Goal: Task Accomplishment & Management: Manage account settings

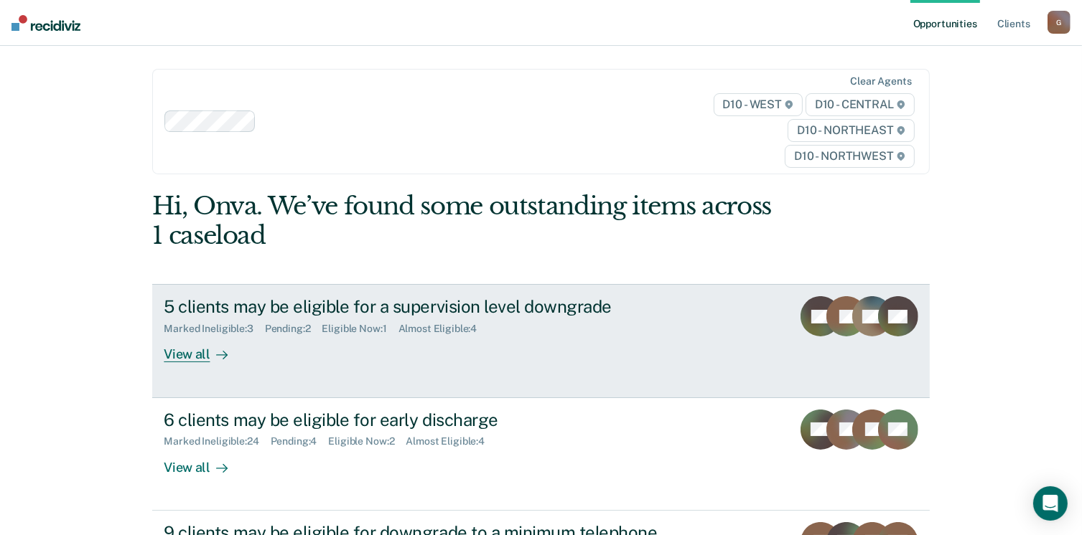
click at [184, 357] on div "View all" at bounding box center [204, 349] width 80 height 28
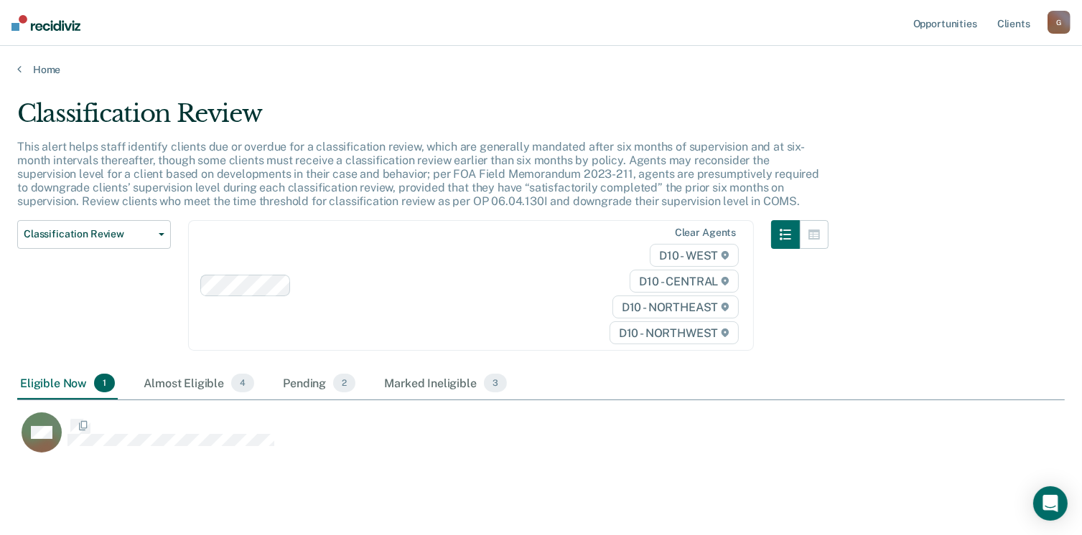
scroll to position [353, 1036]
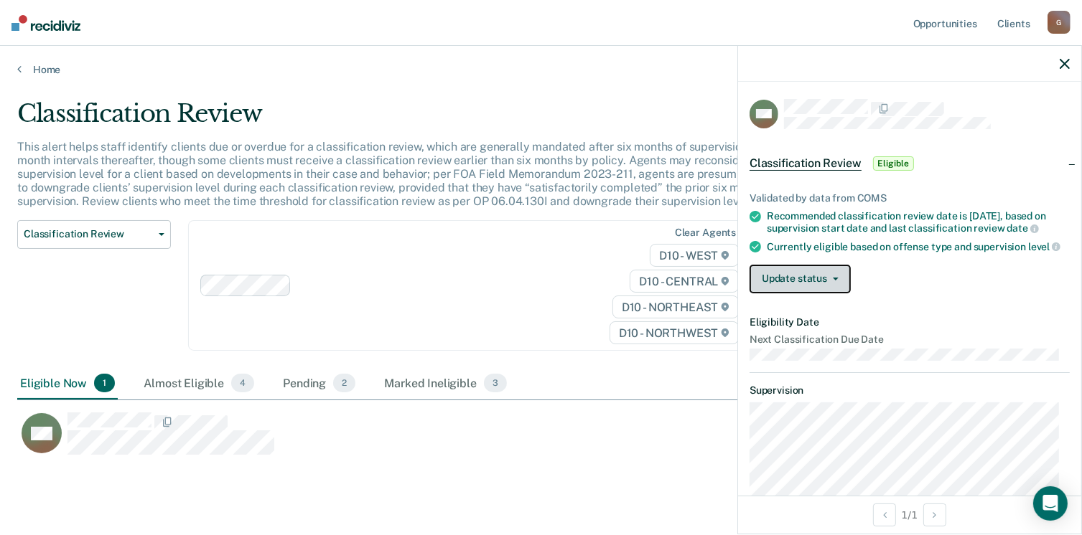
click at [820, 281] on button "Update status" at bounding box center [799, 279] width 101 height 29
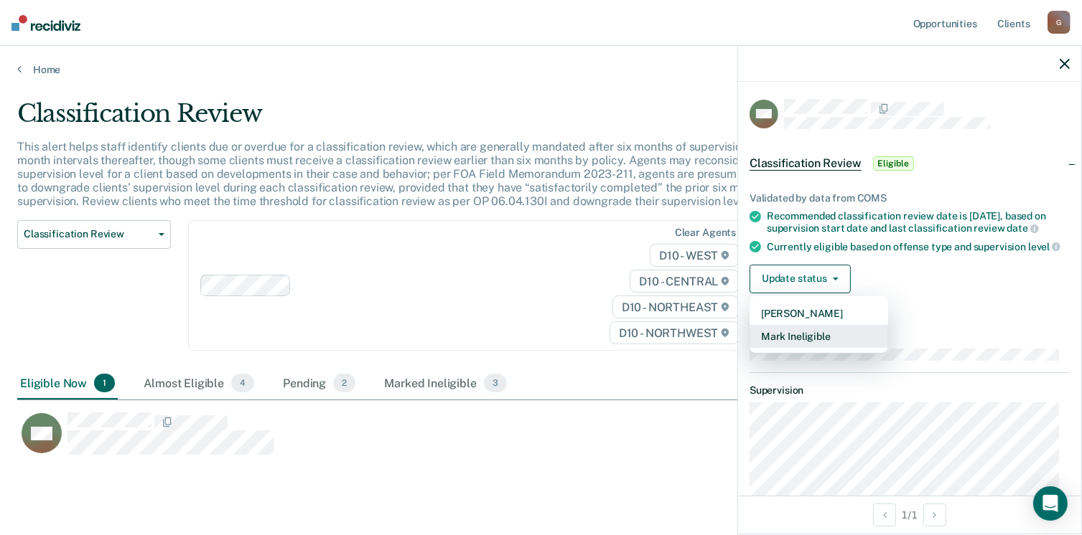
click at [817, 344] on button "Mark Ineligible" at bounding box center [818, 336] width 139 height 23
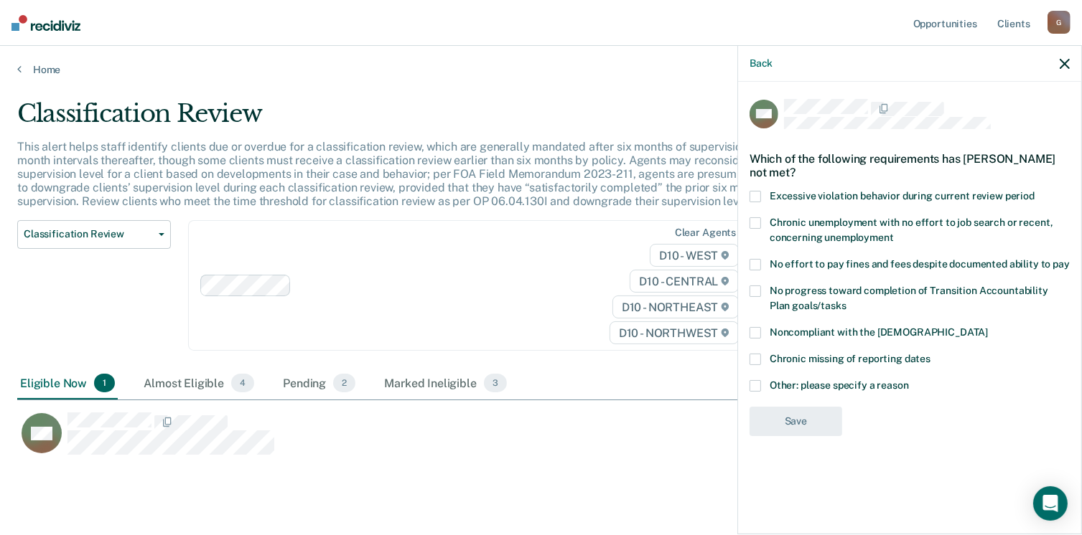
click at [757, 331] on span at bounding box center [754, 332] width 11 height 11
click at [988, 327] on input "Noncompliant with the [DEMOGRAPHIC_DATA]" at bounding box center [988, 327] width 0 height 0
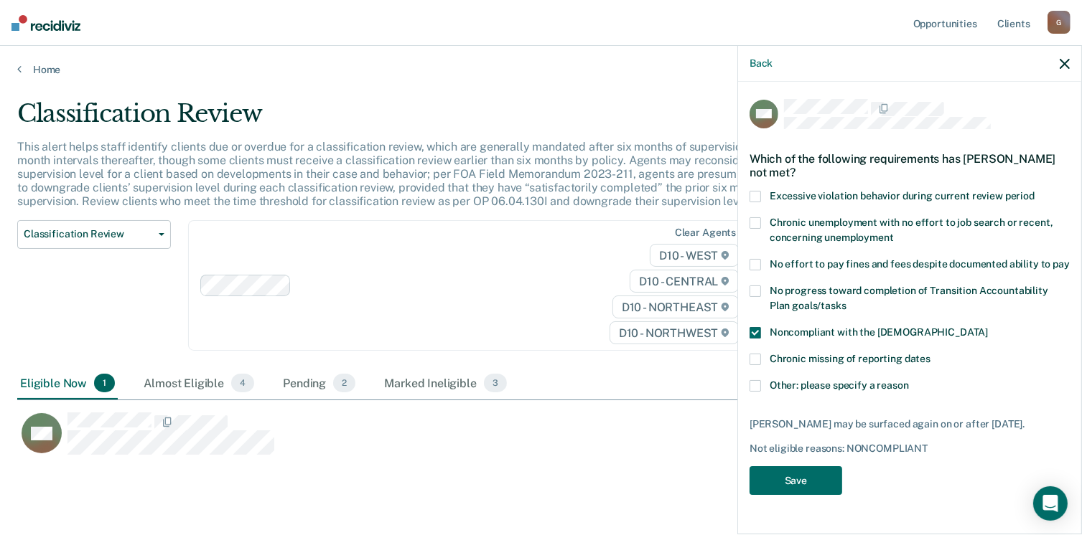
click at [756, 384] on span at bounding box center [754, 385] width 11 height 11
click at [909, 380] on input "Other: please specify a reason" at bounding box center [909, 380] width 0 height 0
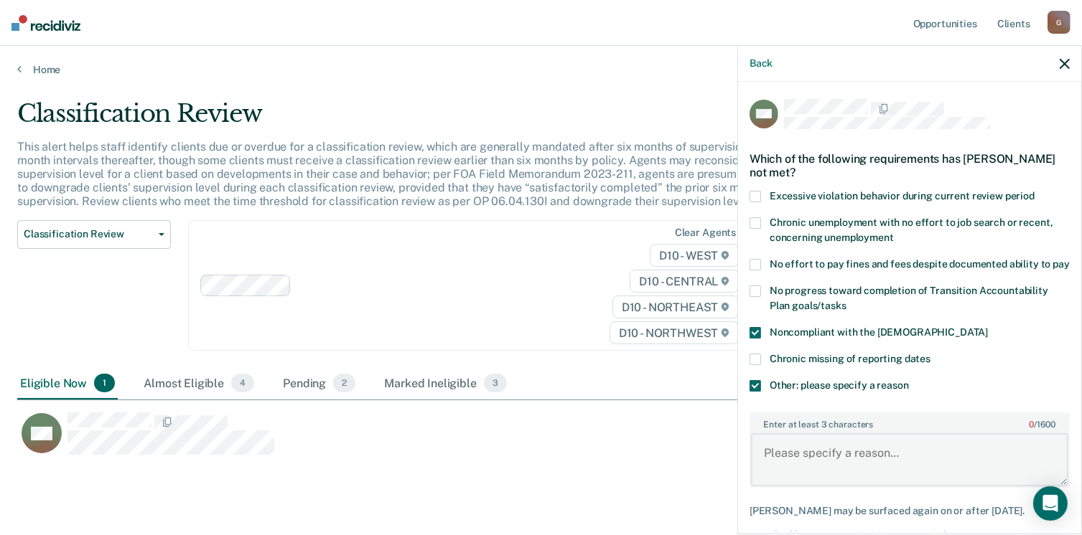
click at [801, 466] on textarea "Enter at least 3 characters 0 / 1600" at bounding box center [909, 459] width 317 height 53
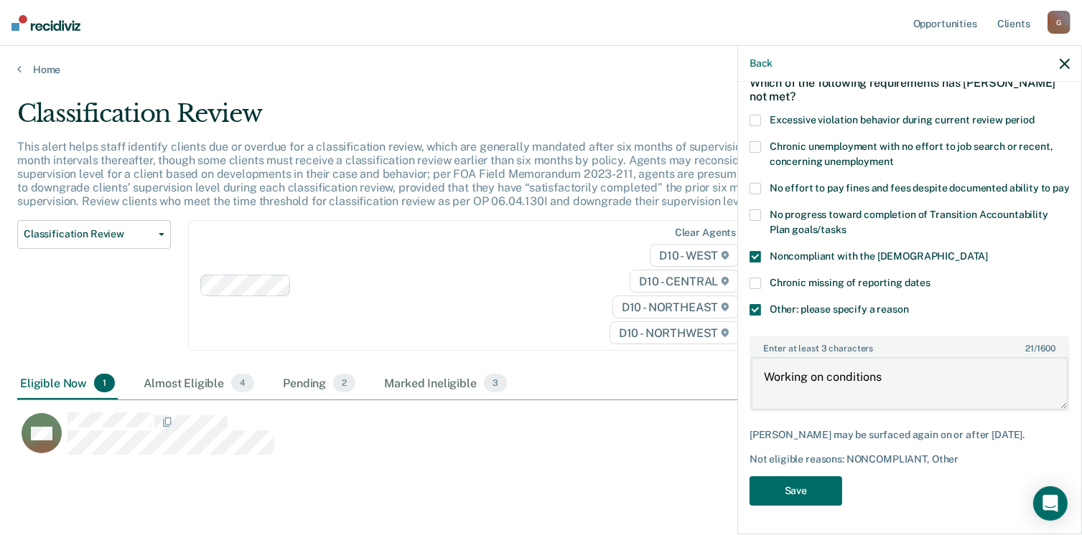
scroll to position [88, 0]
type textarea "Working on conditions"
click at [755, 257] on span at bounding box center [754, 256] width 11 height 11
click at [988, 251] on input "Noncompliant with the [DEMOGRAPHIC_DATA]" at bounding box center [988, 251] width 0 height 0
click at [815, 497] on button "Save" at bounding box center [795, 491] width 93 height 29
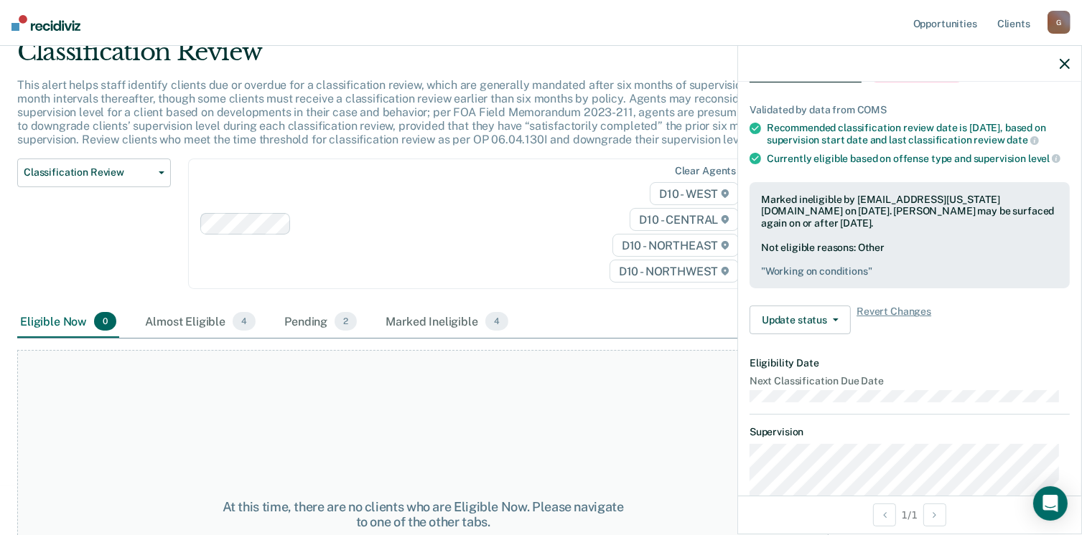
scroll to position [0, 0]
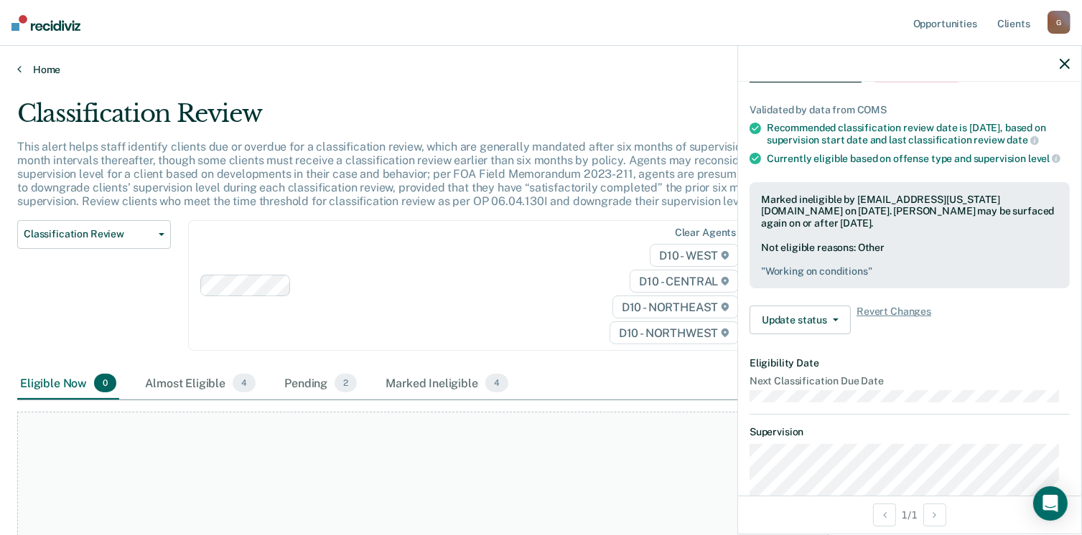
click at [20, 70] on icon at bounding box center [19, 68] width 4 height 11
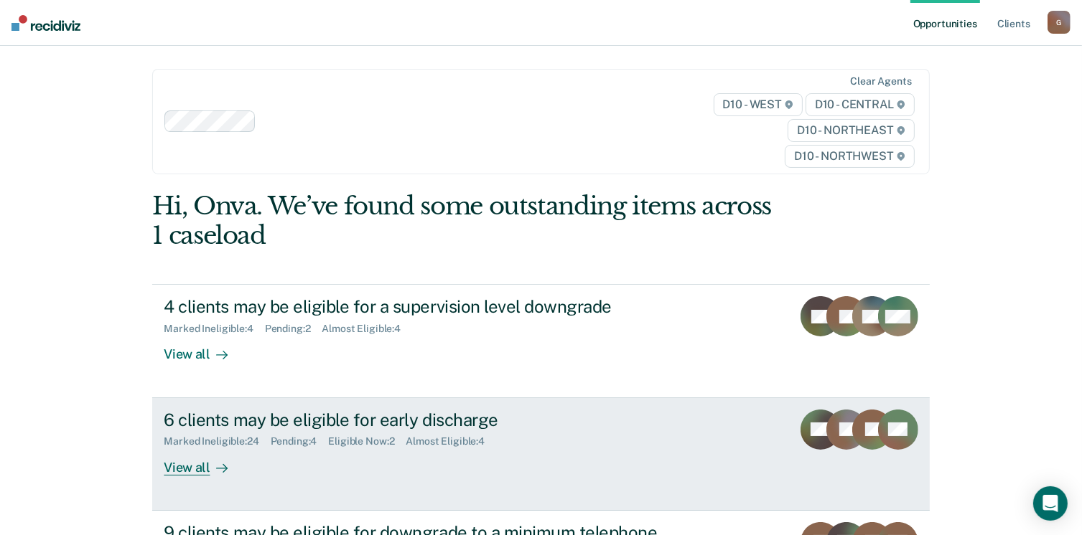
click at [187, 469] on div "View all" at bounding box center [204, 462] width 80 height 28
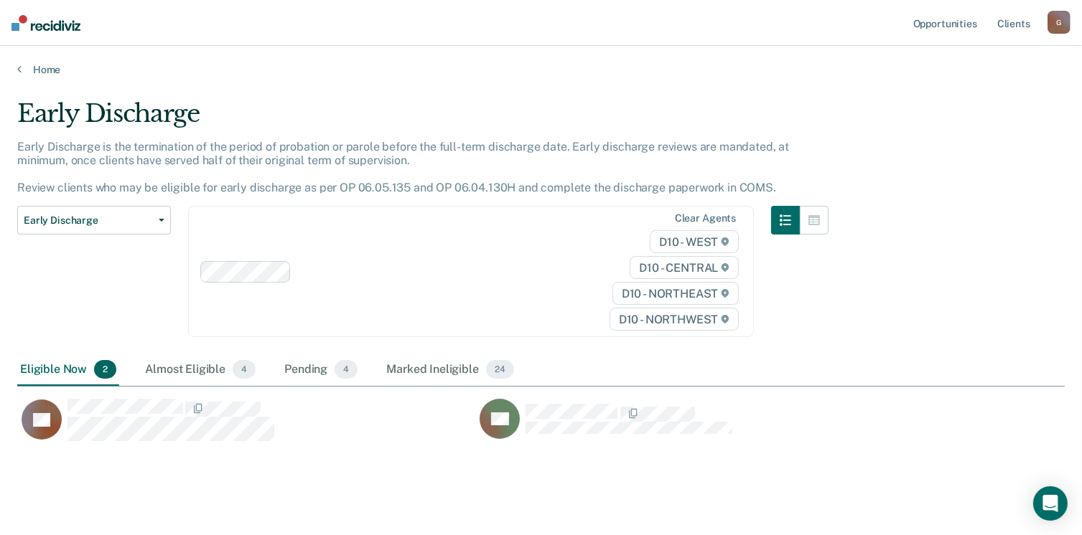
scroll to position [22, 0]
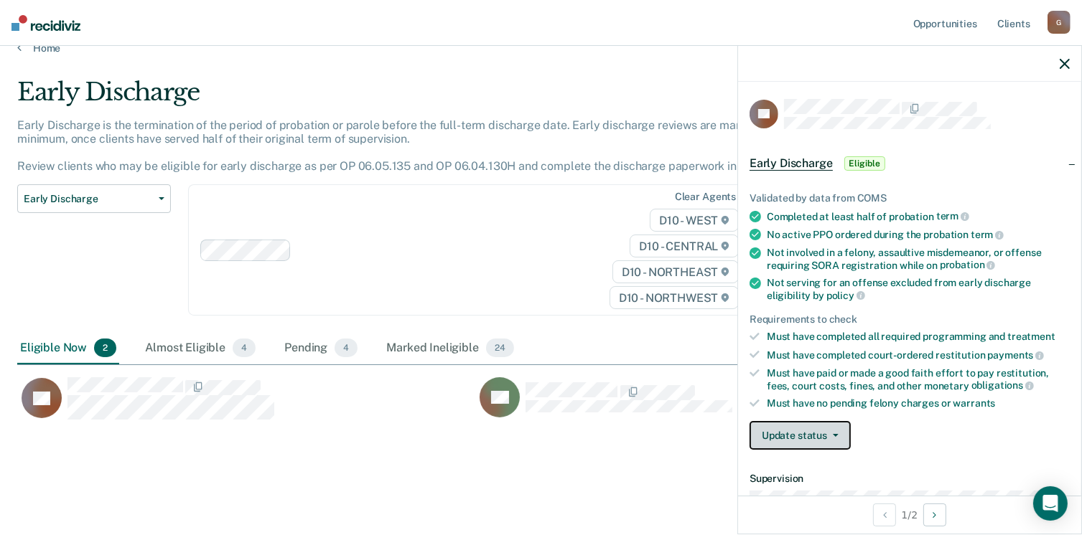
click at [821, 427] on button "Update status" at bounding box center [799, 435] width 101 height 29
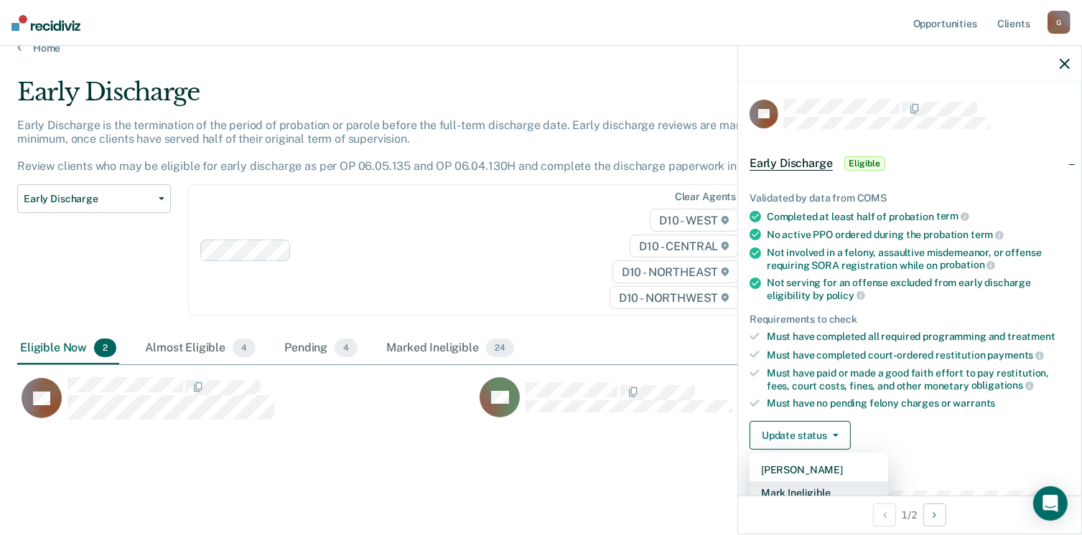
scroll to position [3, 0]
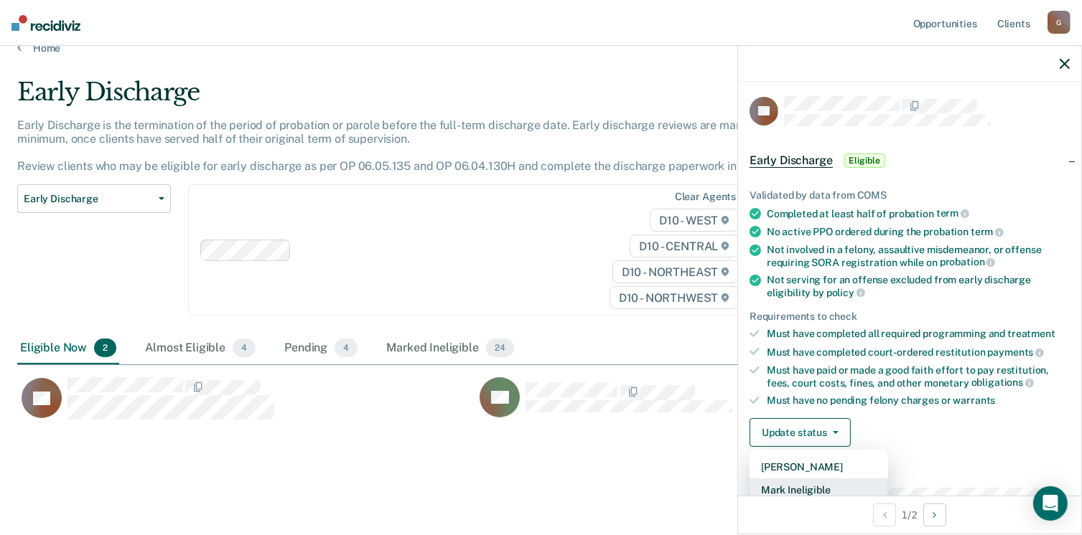
click at [794, 484] on button "Mark Ineligible" at bounding box center [818, 490] width 139 height 23
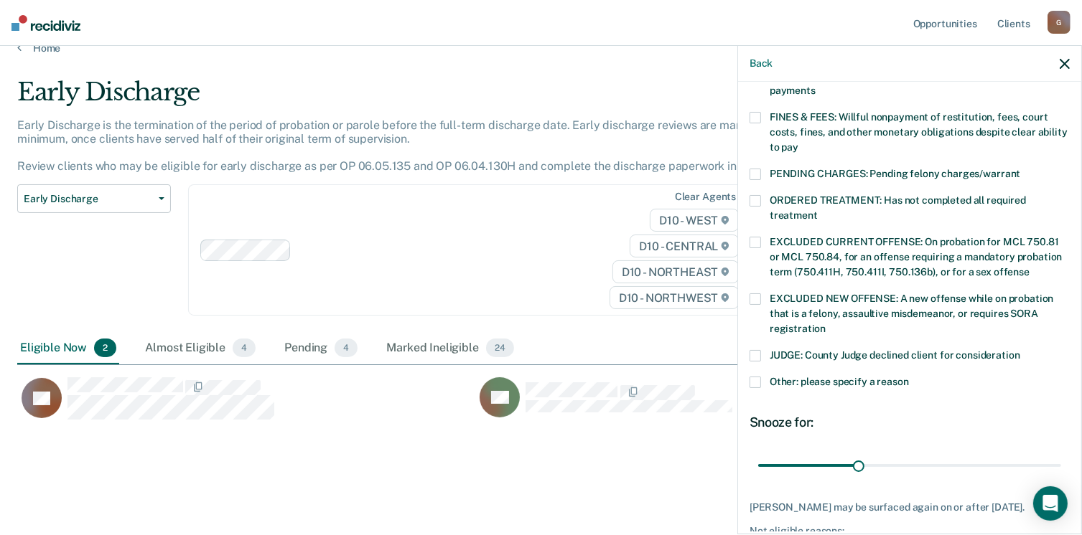
scroll to position [419, 0]
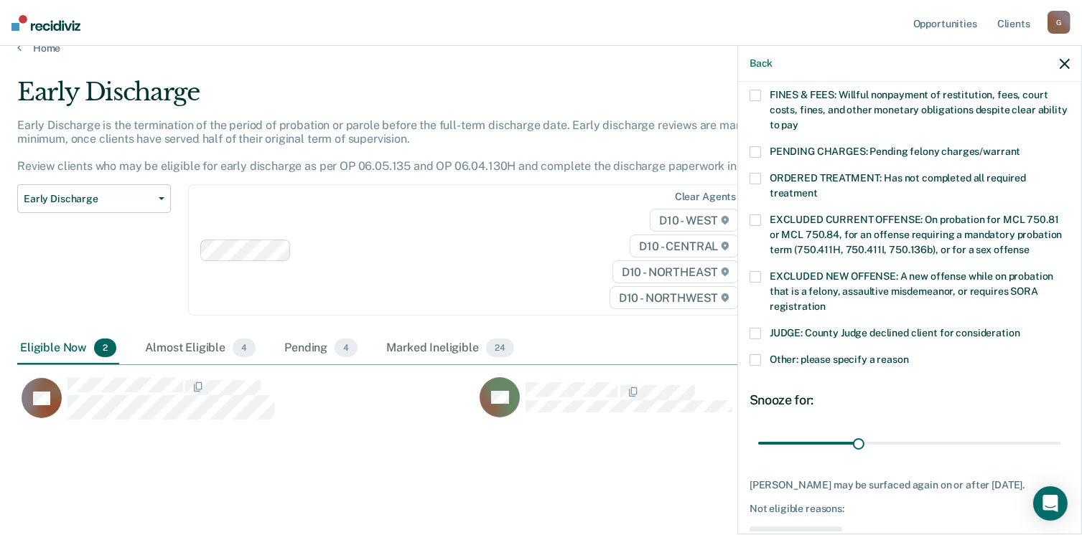
click at [769, 354] on span "Other: please specify a reason" at bounding box center [838, 359] width 139 height 11
click at [909, 355] on input "Other: please specify a reason" at bounding box center [909, 355] width 0 height 0
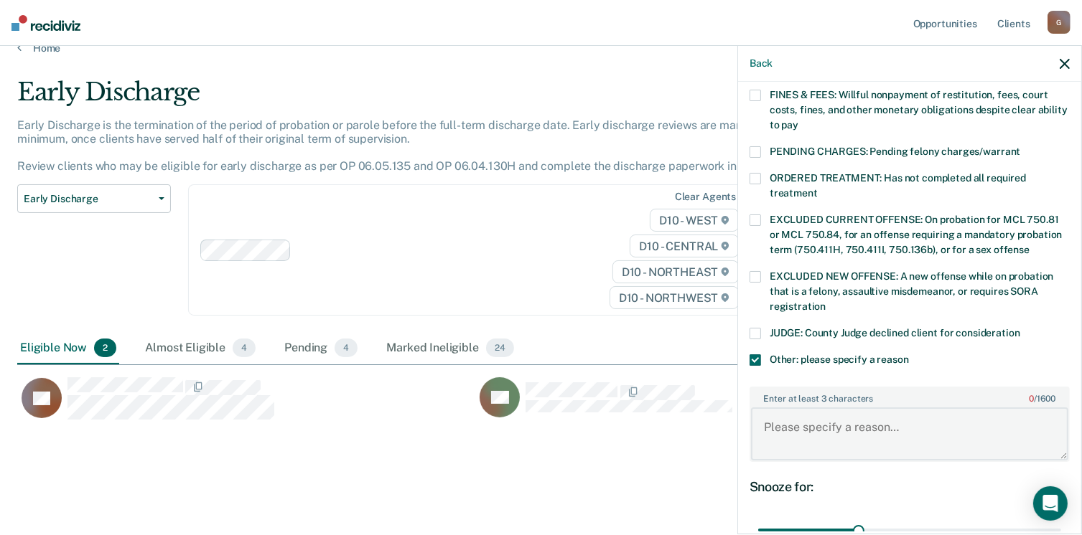
click at [785, 408] on textarea "Enter at least 3 characters 0 / 1600" at bounding box center [909, 434] width 317 height 53
type textarea "J"
click at [771, 408] on textarea "cases dismissed however, judge extended offender." at bounding box center [909, 434] width 317 height 53
click at [856, 411] on textarea "Cases dismissed however, judge extended offender." at bounding box center [909, 434] width 317 height 53
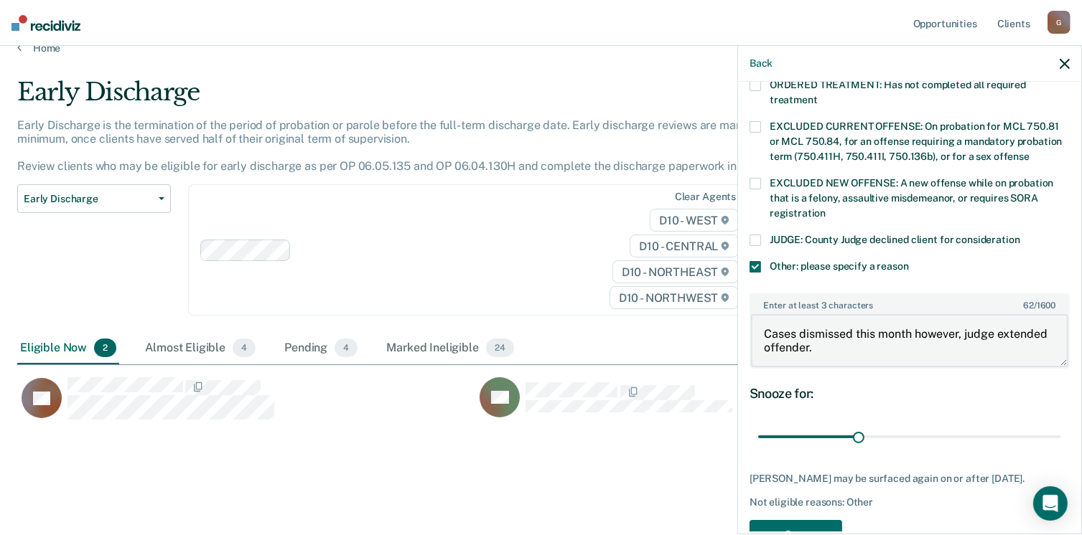
scroll to position [550, 0]
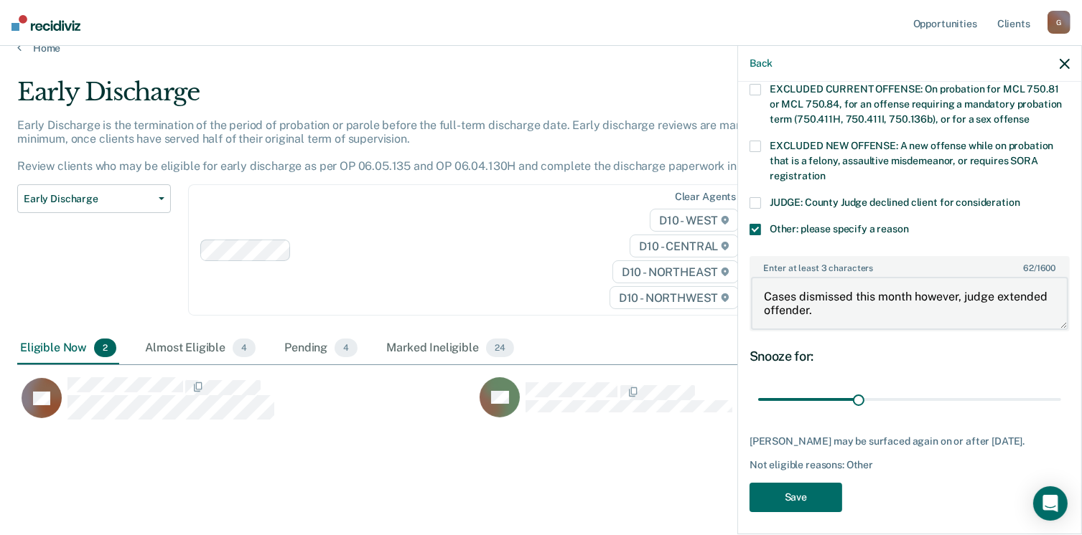
type textarea "Cases dismissed this month however, judge extended offender."
click at [810, 500] on button "Save" at bounding box center [795, 497] width 93 height 29
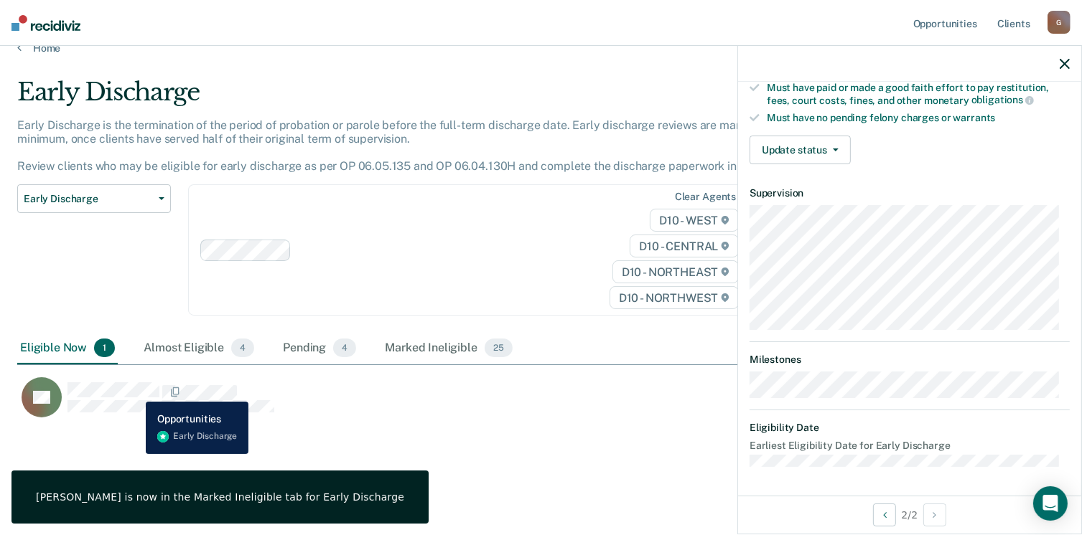
scroll to position [265, 0]
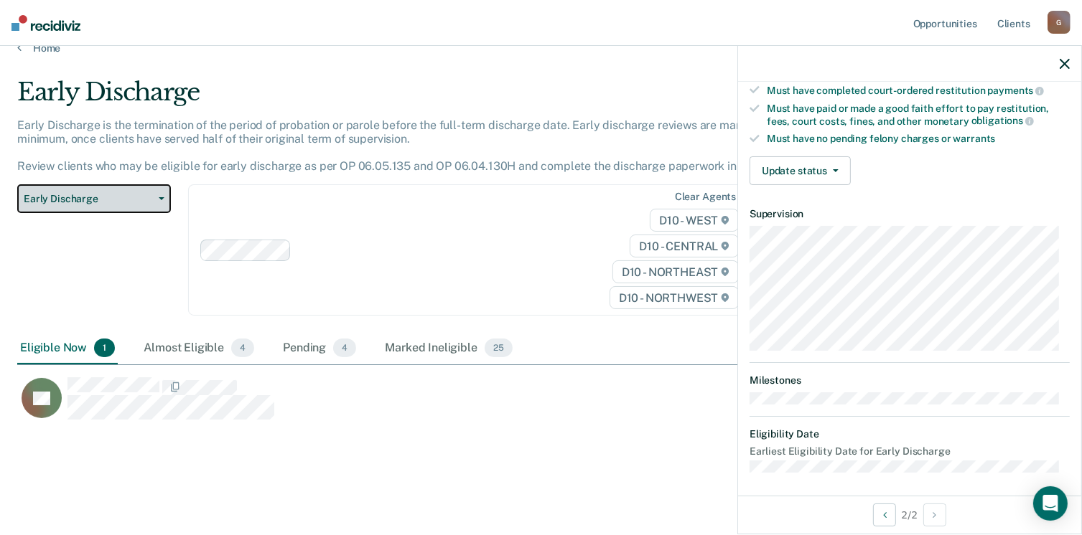
click at [107, 211] on button "Early Discharge" at bounding box center [94, 198] width 154 height 29
